Goal: Communication & Community: Participate in discussion

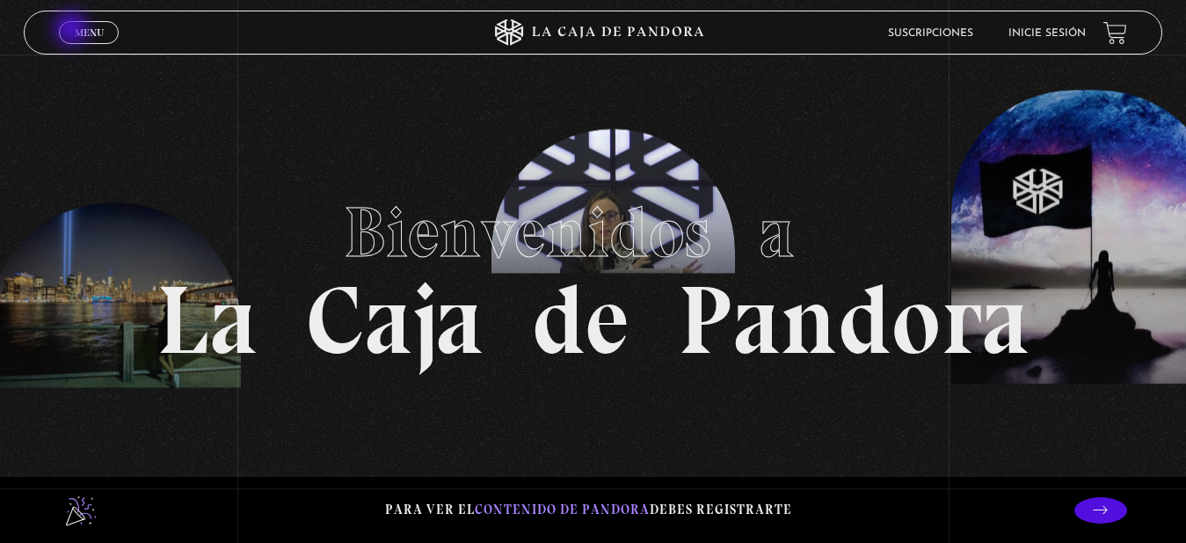
click at [73, 31] on link "Menu Cerrar" at bounding box center [89, 32] width 60 height 23
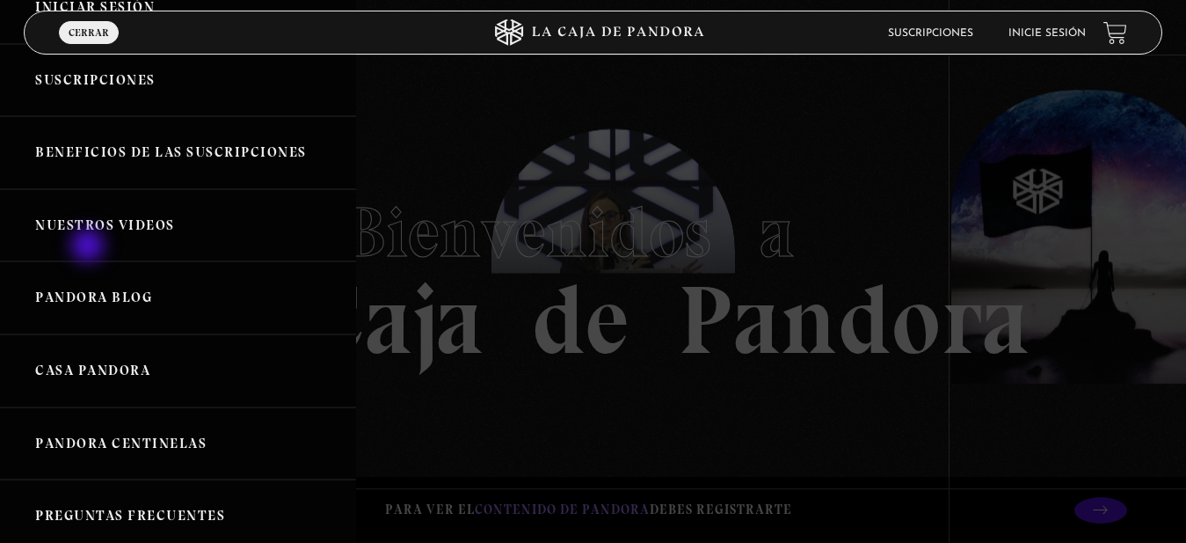
scroll to position [232, 0]
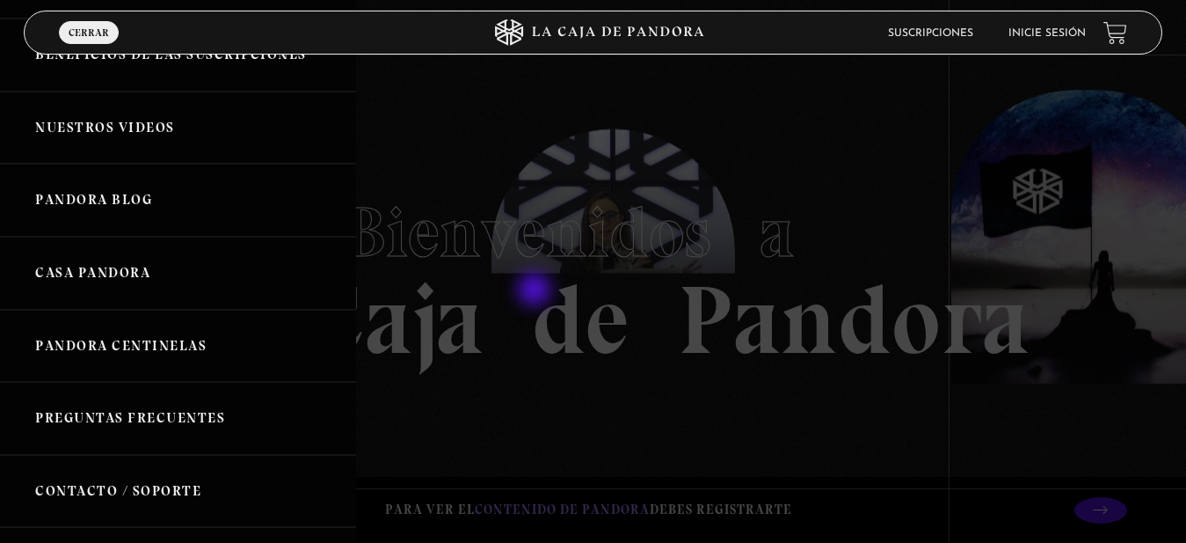
click at [536, 291] on div at bounding box center [593, 271] width 1186 height 543
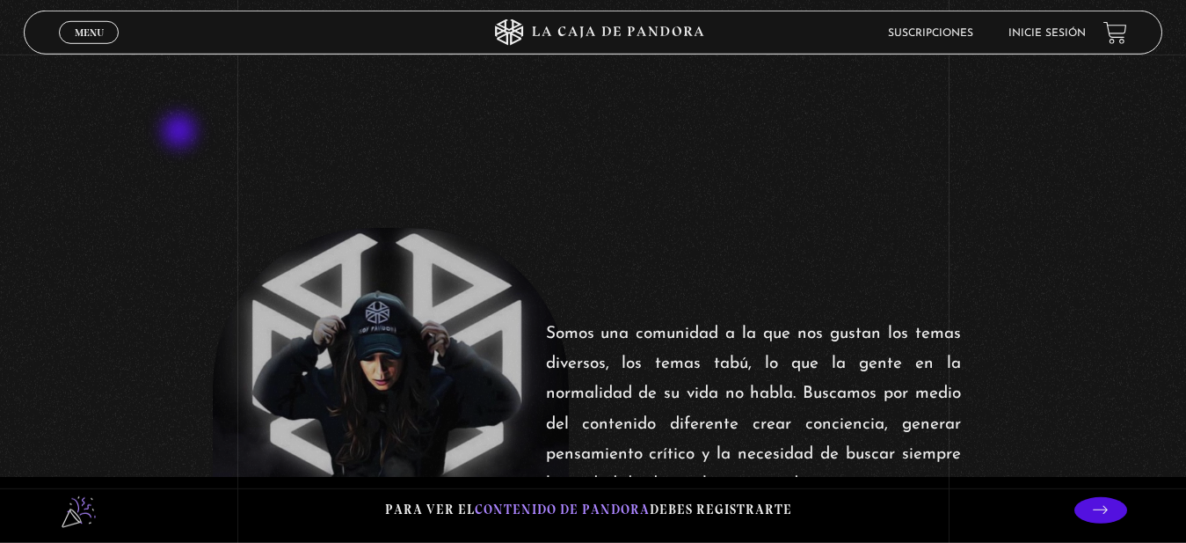
scroll to position [359, 0]
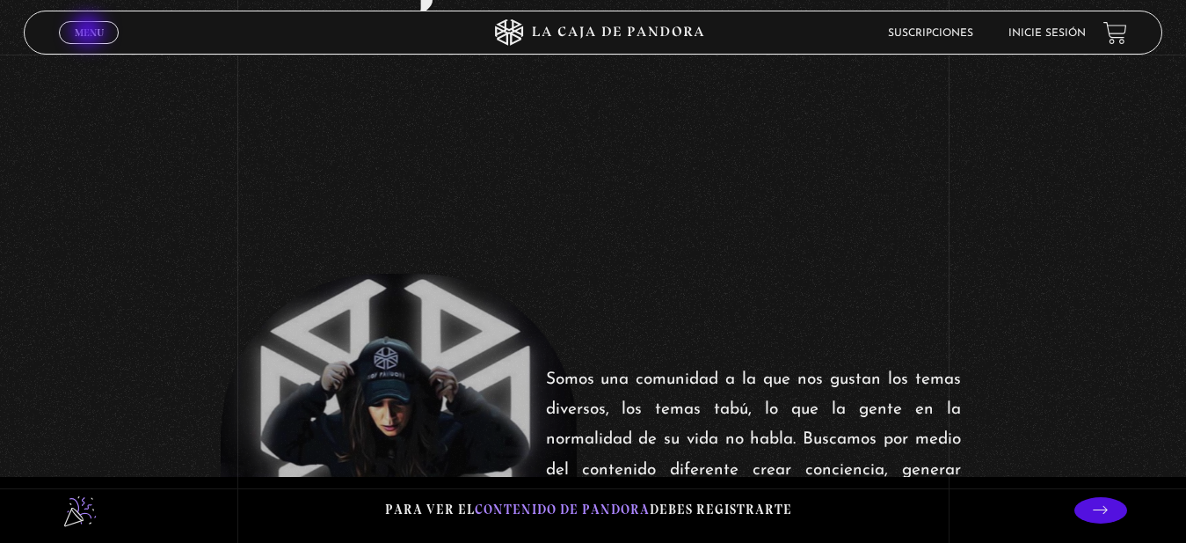
click at [83, 24] on link "Menu Cerrar" at bounding box center [89, 32] width 60 height 23
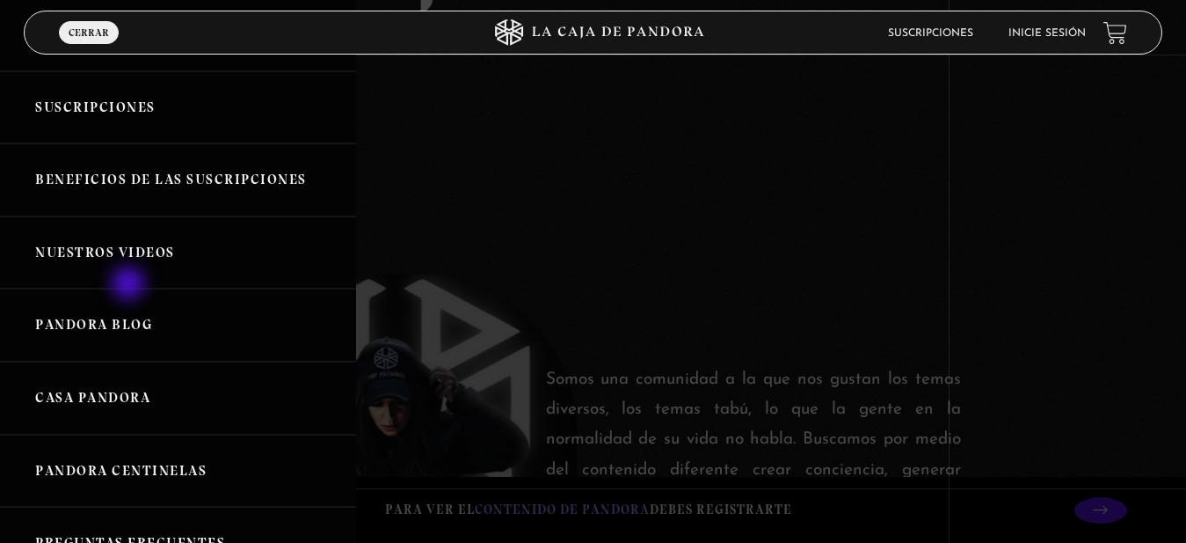
scroll to position [58, 0]
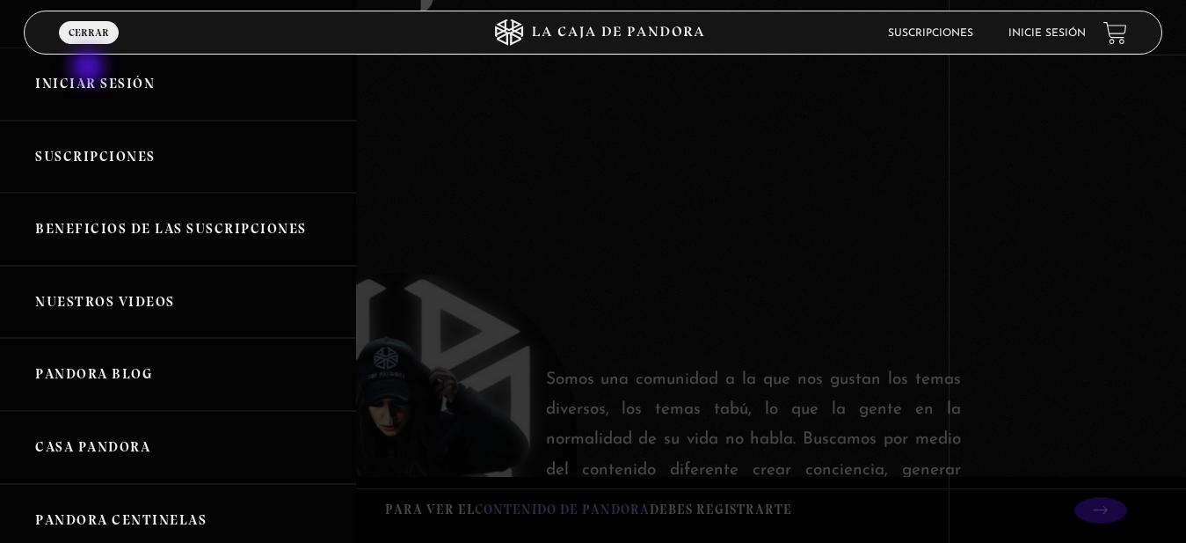
click at [90, 67] on link "Iniciar Sesión" at bounding box center [178, 83] width 356 height 73
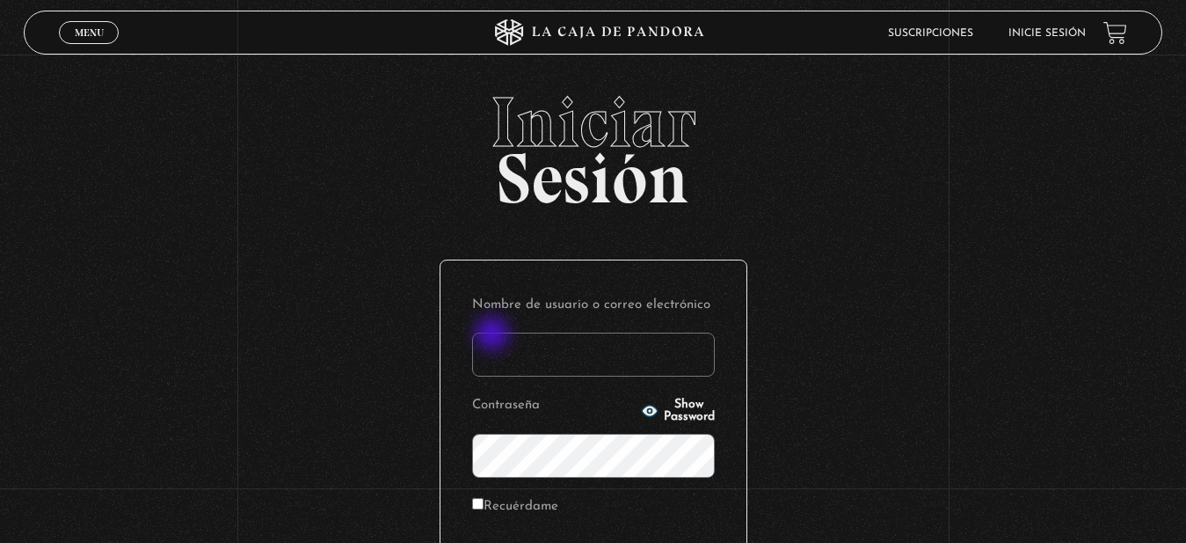
click at [507, 335] on input "Nombre de usuario o correo electrónico" at bounding box center [593, 354] width 243 height 44
type input "112660517"
click at [484, 504] on input "Recuérdame" at bounding box center [477, 503] width 11 height 11
checkbox input "true"
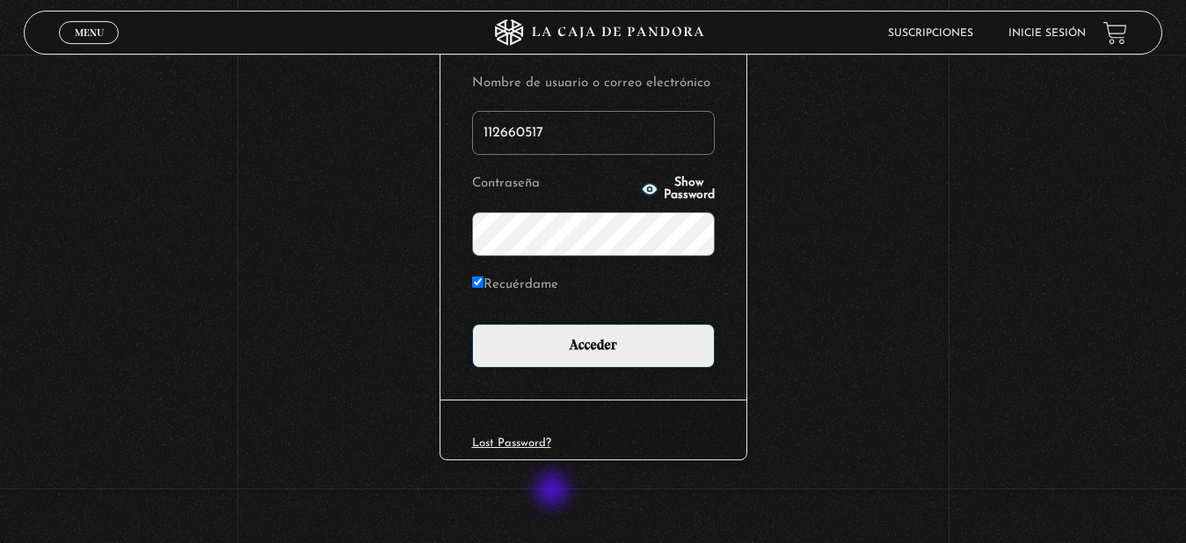
scroll to position [227, 0]
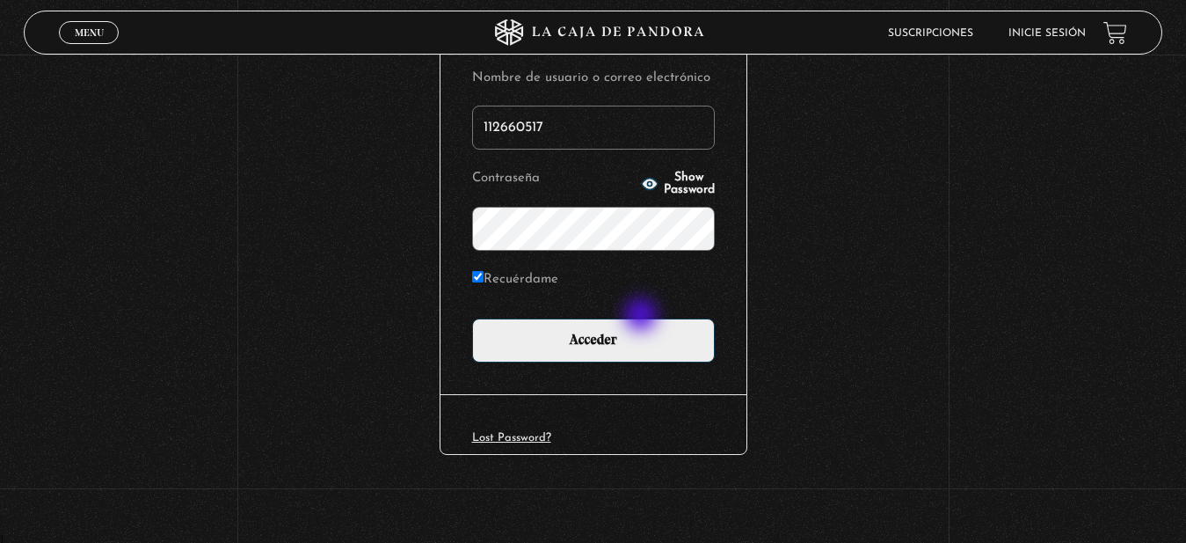
drag, startPoint x: 643, startPoint y: 317, endPoint x: 647, endPoint y: 334, distance: 18.1
click at [643, 317] on form "Nombre de usuario o correo electrónico 112660517 Contraseña Show Password Recué…" at bounding box center [593, 213] width 243 height 297
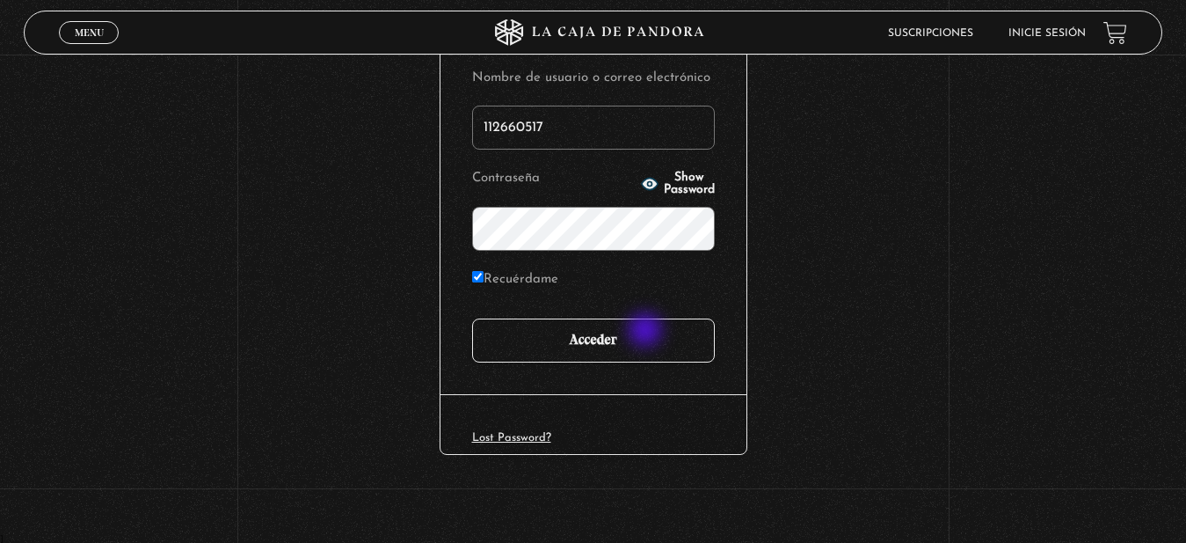
click at [647, 336] on input "Acceder" at bounding box center [593, 340] width 243 height 44
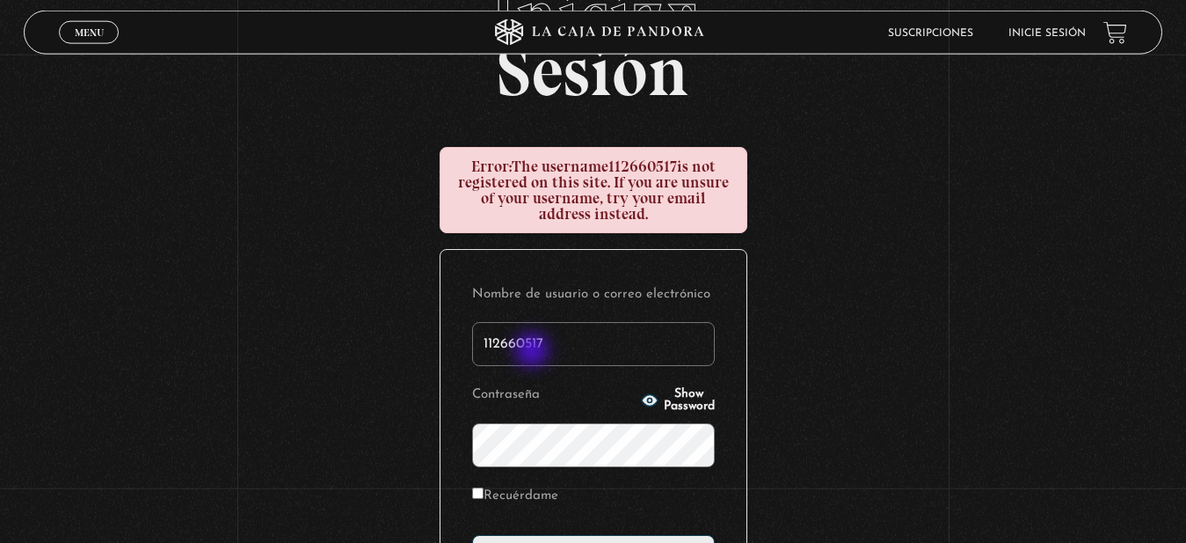
scroll to position [179, 0]
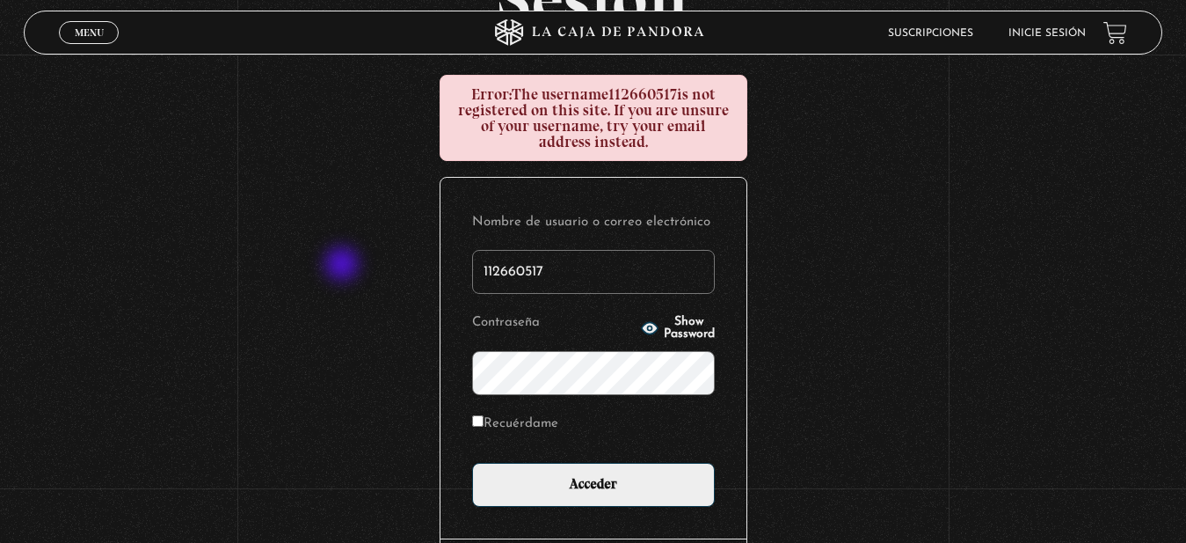
drag, startPoint x: 579, startPoint y: 279, endPoint x: 351, endPoint y: 249, distance: 229.7
click at [472, 266] on input "112660517" at bounding box center [593, 272] width 243 height 44
click at [582, 274] on input "gmvane" at bounding box center [593, 272] width 243 height 44
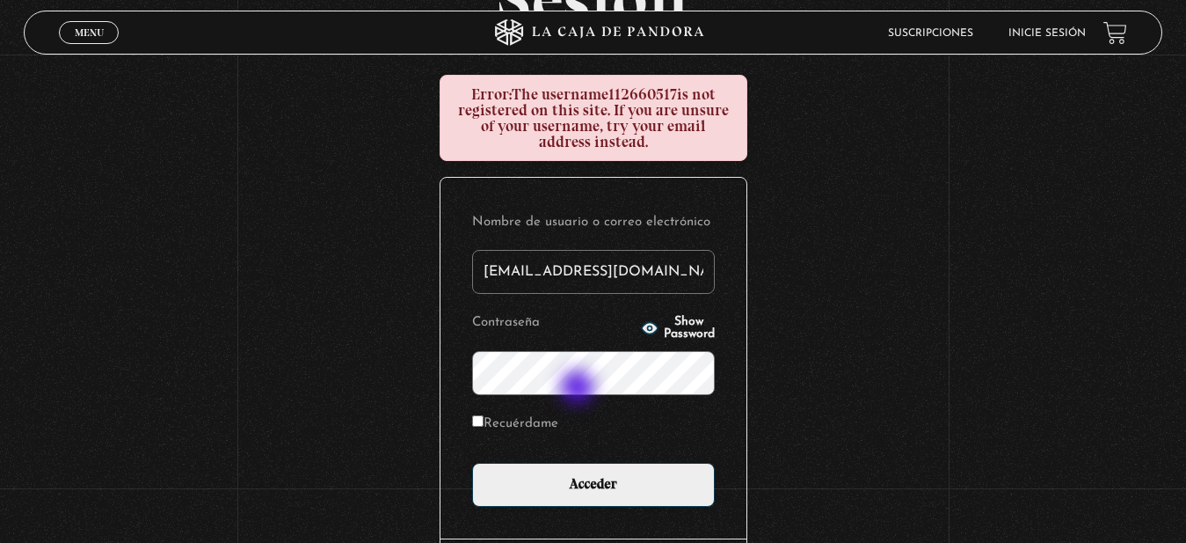
type input "[EMAIL_ADDRESS][DOMAIN_NAME]"
click at [697, 320] on button "Show Password" at bounding box center [678, 328] width 74 height 25
click at [484, 425] on input "Recuérdame" at bounding box center [477, 420] width 11 height 11
checkbox input "true"
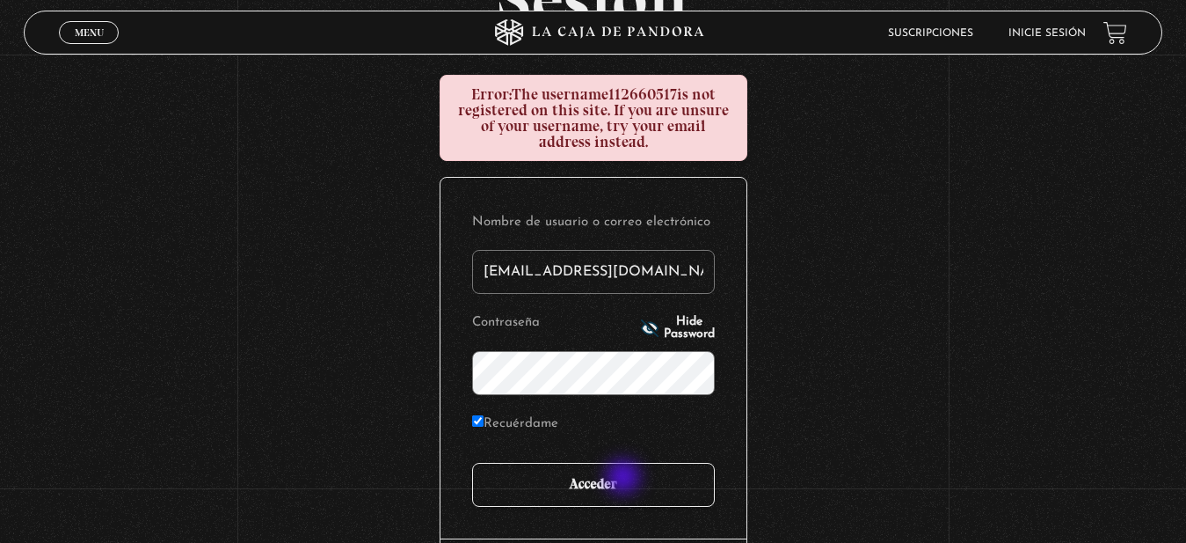
click at [626, 480] on input "Acceder" at bounding box center [593, 485] width 243 height 44
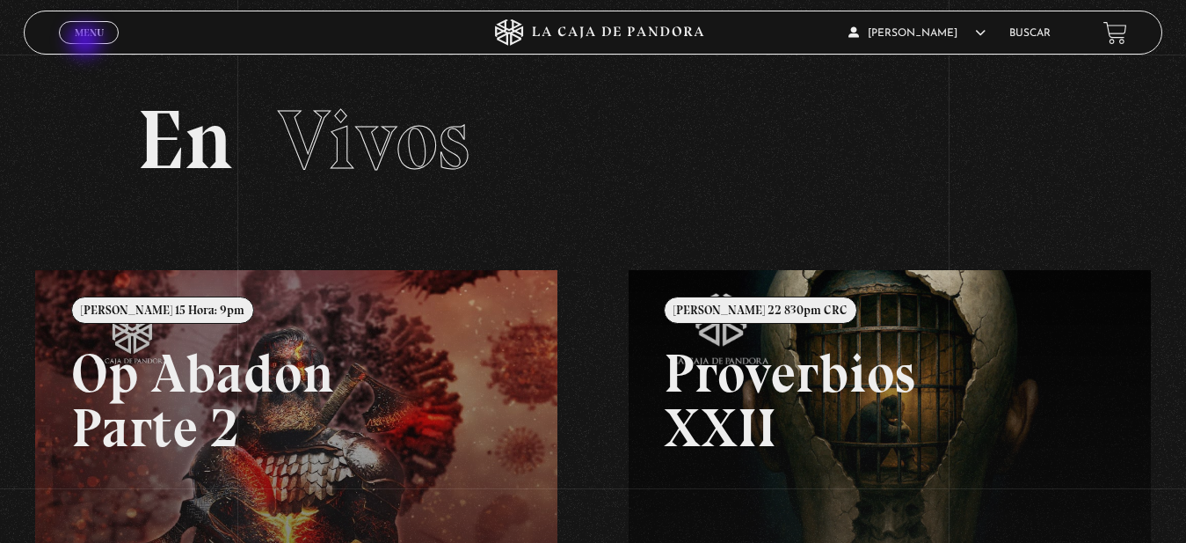
click at [94, 28] on span "Menu" at bounding box center [89, 32] width 29 height 11
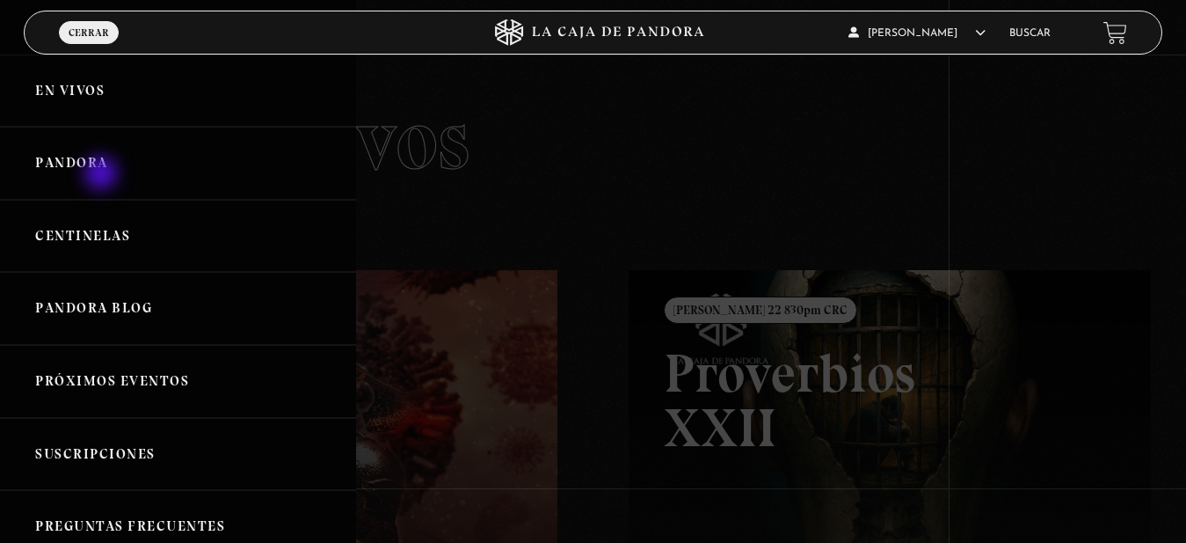
click at [103, 165] on link "Pandora" at bounding box center [178, 163] width 356 height 73
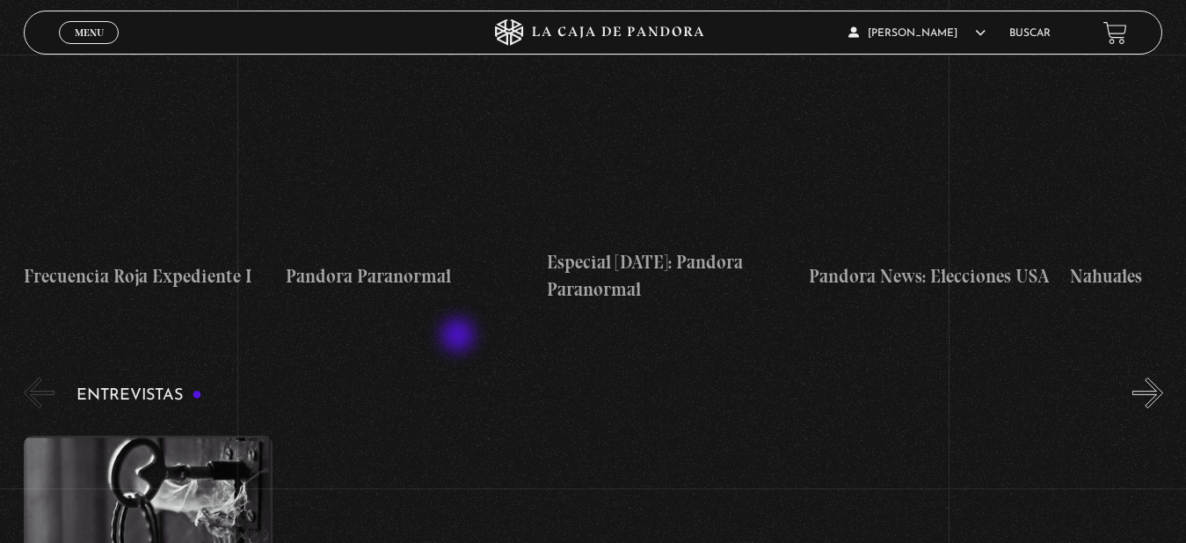
scroll to position [5831, 0]
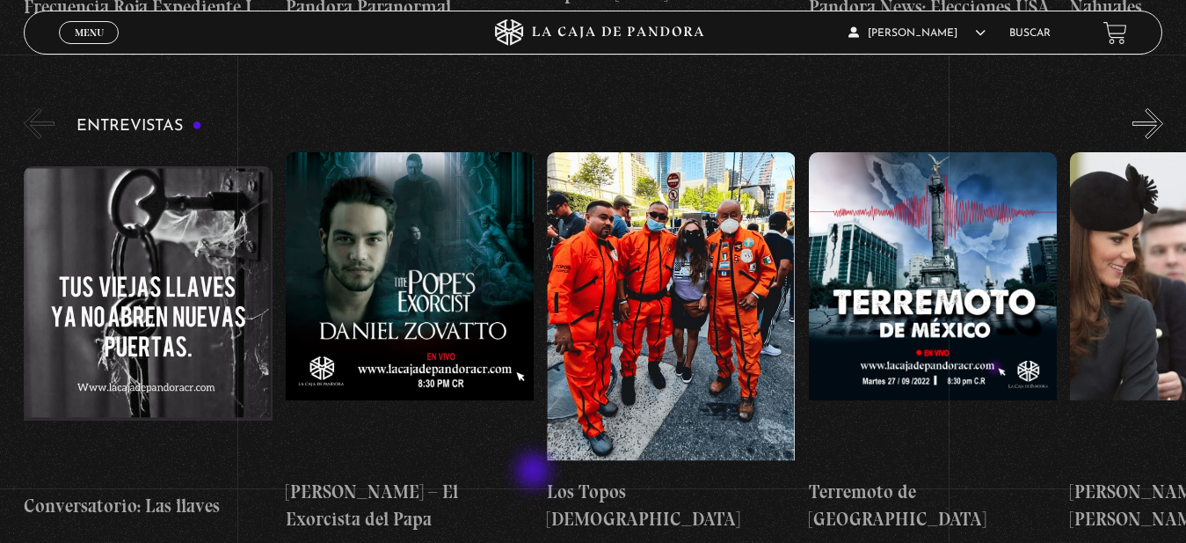
drag, startPoint x: 386, startPoint y: 473, endPoint x: 536, endPoint y: 472, distance: 149.5
click at [536, 472] on div "Conversatorio: Las llaves [PERSON_NAME] – El Exorcista del Papa Los Topos [DEMO…" at bounding box center [605, 342] width 1163 height 381
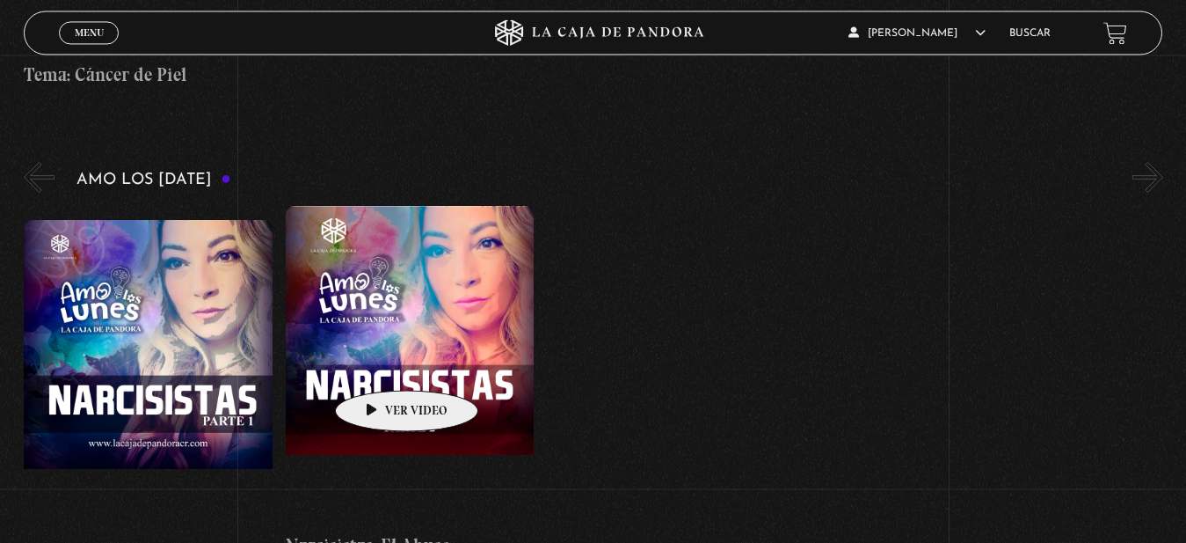
scroll to position [6728, 0]
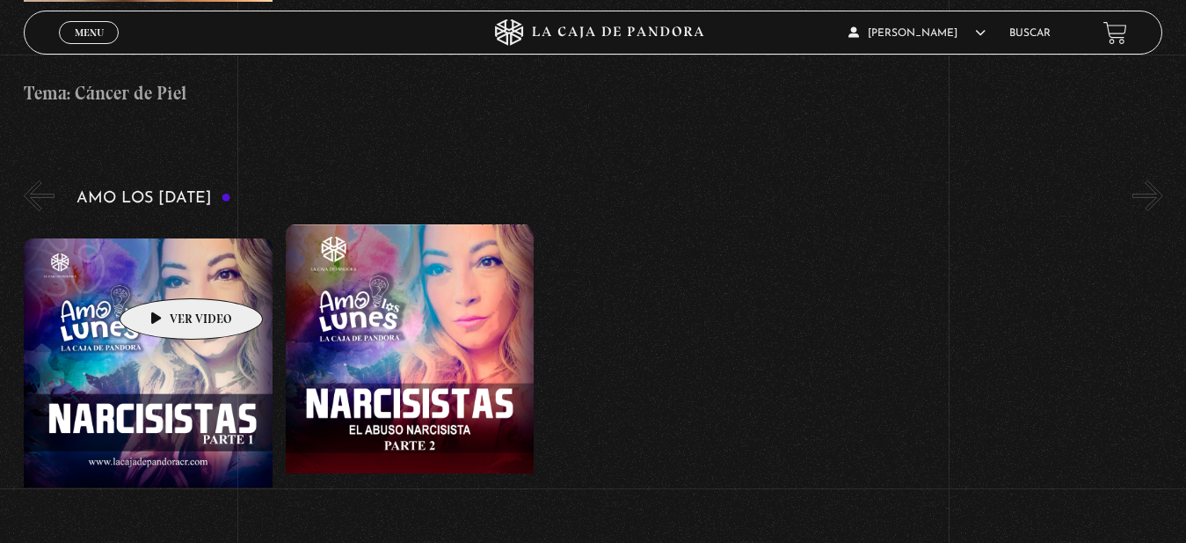
click at [164, 272] on figure at bounding box center [148, 396] width 249 height 317
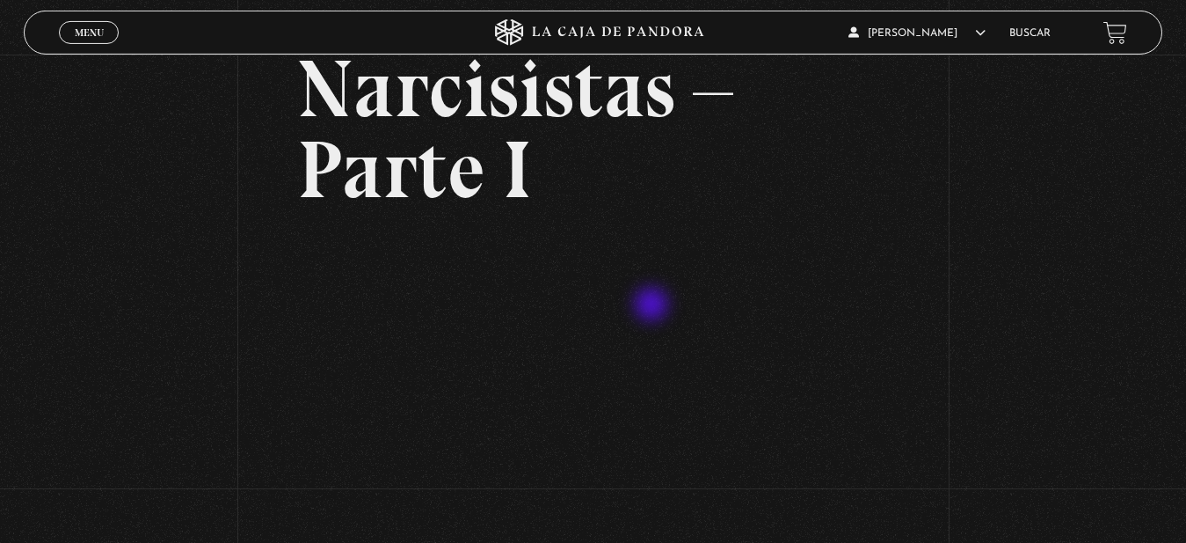
scroll to position [179, 0]
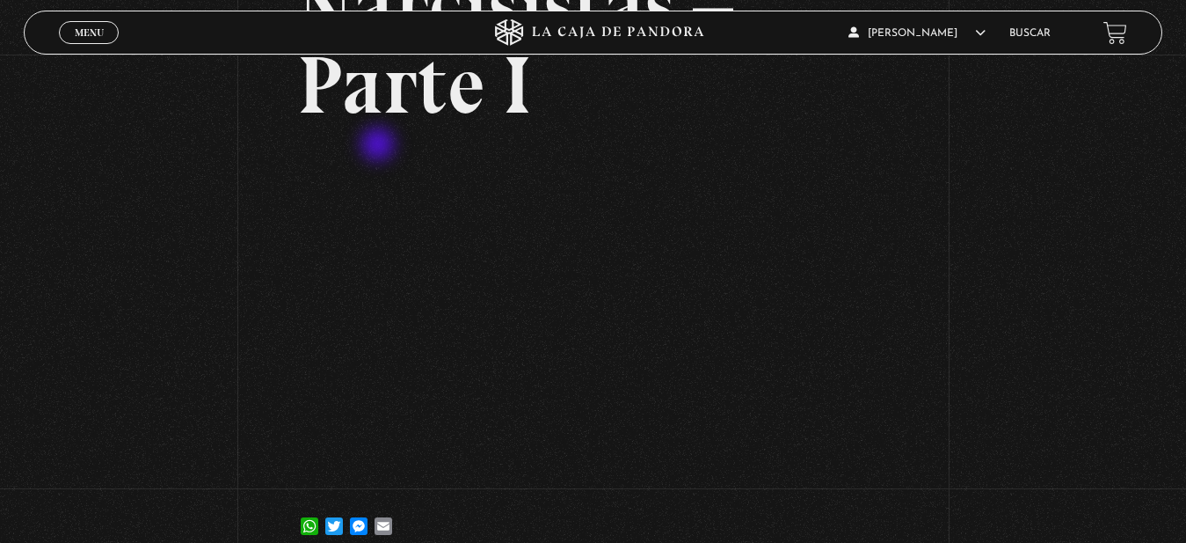
drag, startPoint x: 380, startPoint y: 146, endPoint x: 387, endPoint y: 155, distance: 11.3
click at [387, 155] on article "21 abril, 2025 Narcisistas – Parte I WhatsApp Twitter Messenger Email" at bounding box center [593, 239] width 592 height 620
click at [1152, 295] on div "Volver 21 abril, 2025 Narcisistas – Parte I WhatsApp Twitter Messenger Email" at bounding box center [593, 220] width 1186 height 691
click at [1072, 317] on div "Volver 21 abril, 2025 Narcisistas – Parte I WhatsApp Twitter Messenger Email" at bounding box center [593, 220] width 1186 height 691
click at [1159, 189] on div "Volver 21 abril, 2025 Narcisistas – Parte I WhatsApp Twitter Messenger Email" at bounding box center [593, 220] width 1186 height 691
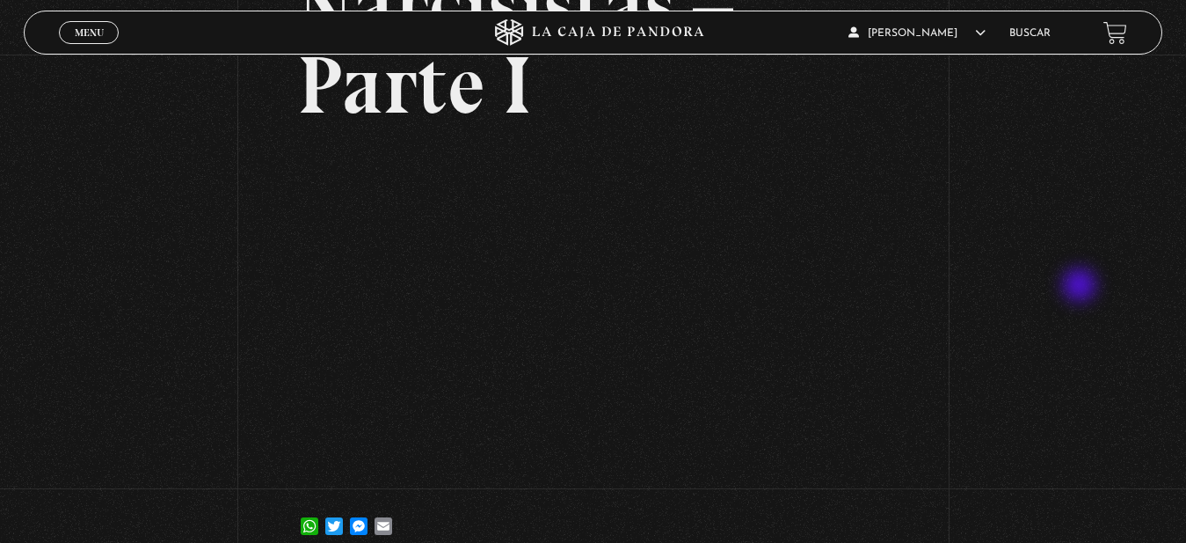
click at [1082, 287] on div "Volver 21 abril, 2025 Narcisistas – Parte I WhatsApp Twitter Messenger Email" at bounding box center [593, 220] width 1186 height 691
